Goal: Use online tool/utility: Utilize a website feature to perform a specific function

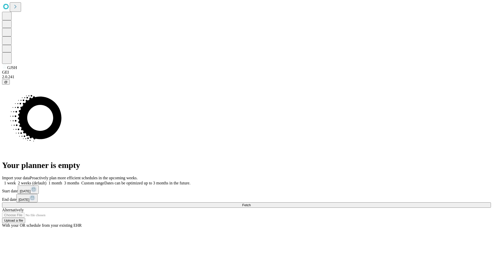
click at [251, 203] on span "Fetch" at bounding box center [246, 205] width 8 height 4
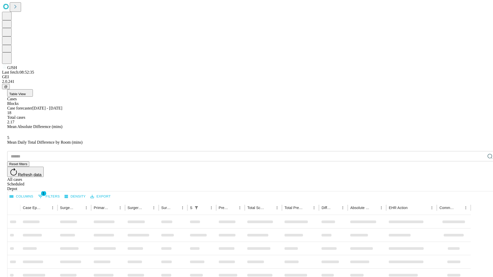
click at [26, 92] on span "Table View" at bounding box center [17, 94] width 16 height 4
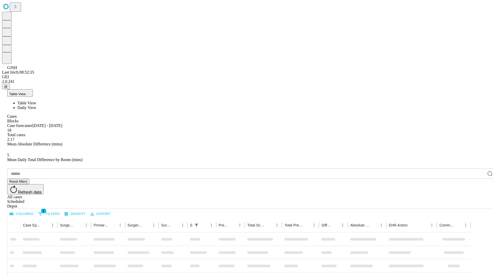
click at [36, 106] on span "Daily View" at bounding box center [26, 108] width 19 height 4
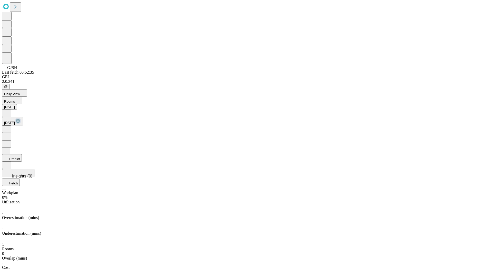
click at [22, 154] on button "Predict" at bounding box center [12, 157] width 20 height 7
